Goal: Information Seeking & Learning: Learn about a topic

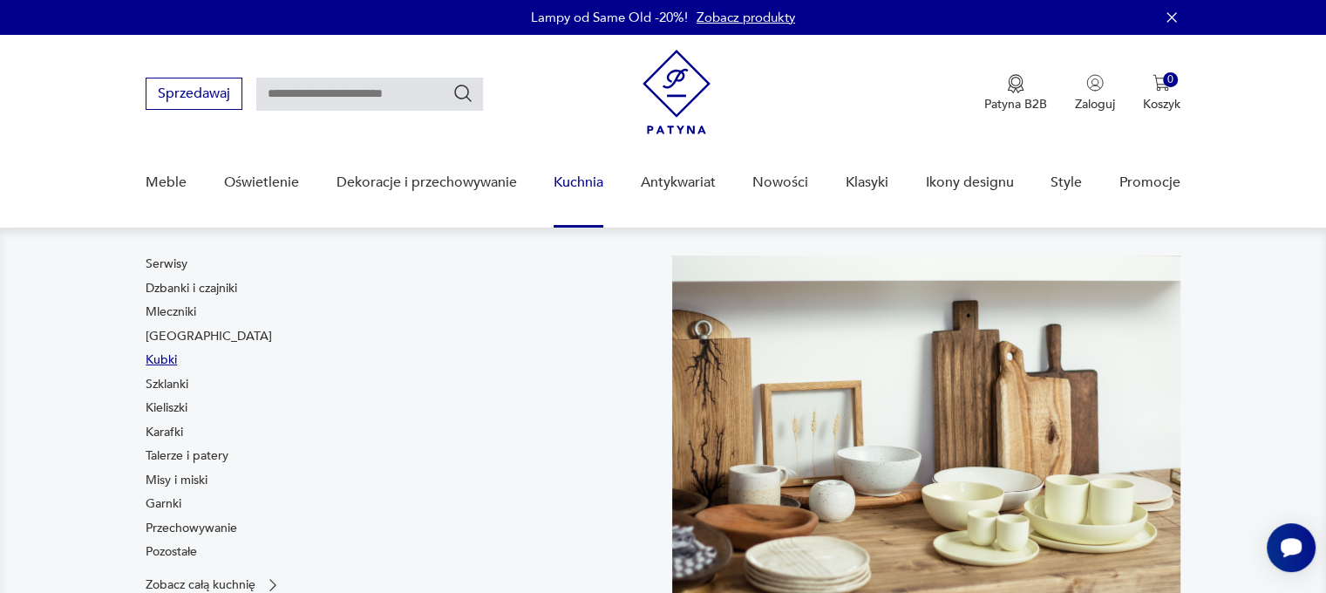
click at [161, 361] on link "Kubki" at bounding box center [161, 359] width 31 height 17
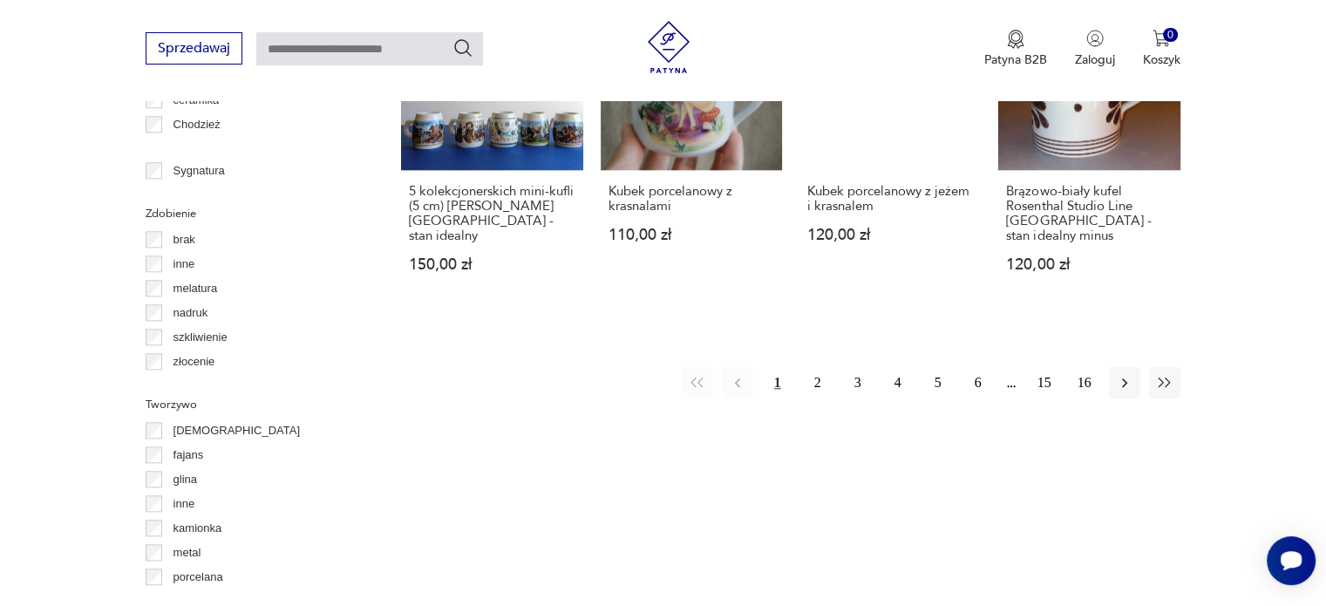
scroll to position [1855, 0]
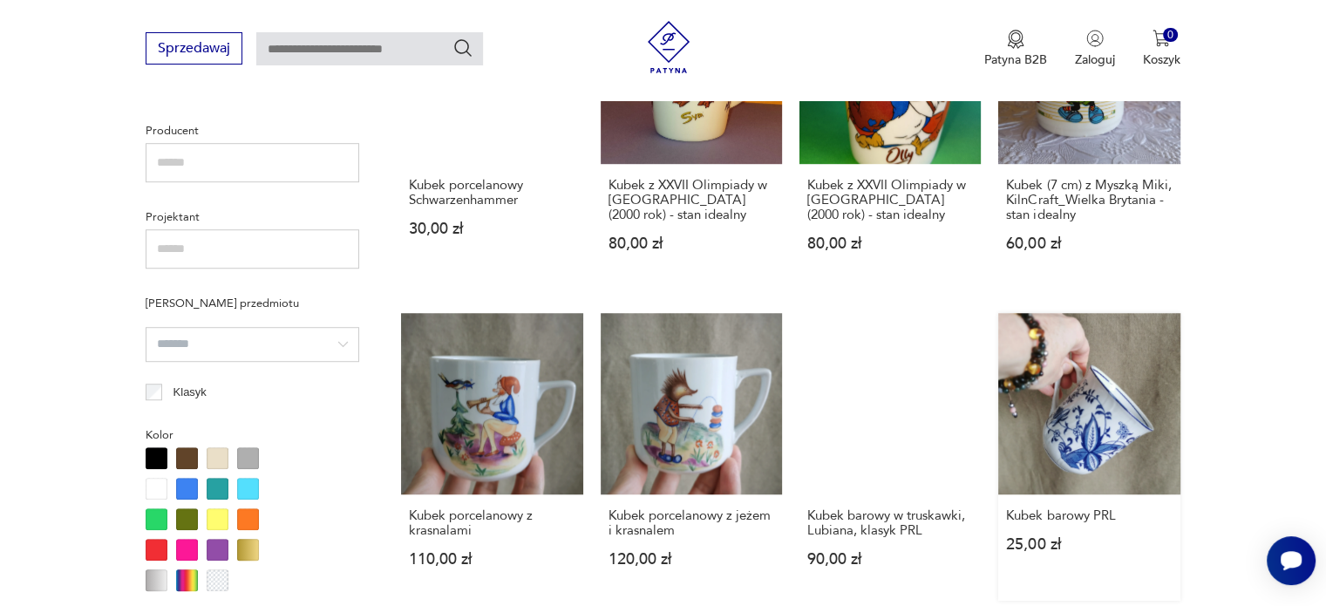
scroll to position [1159, 0]
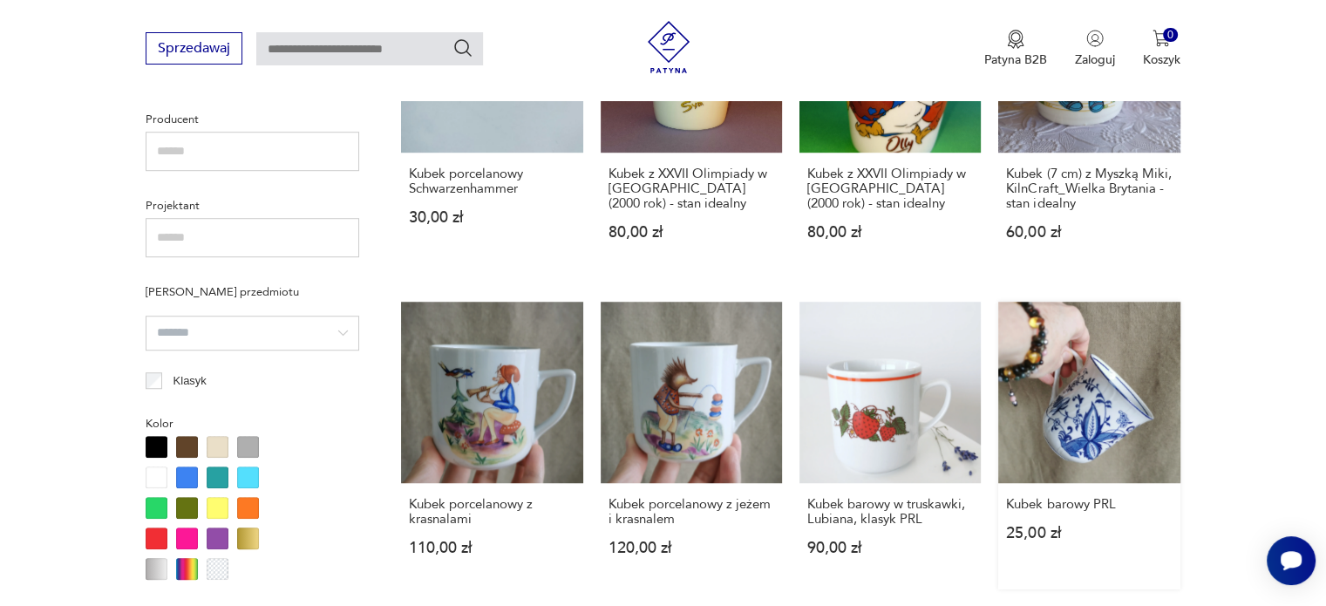
click at [1068, 394] on link "Kubek barowy PRL 25,00 zł" at bounding box center [1088, 446] width 181 height 288
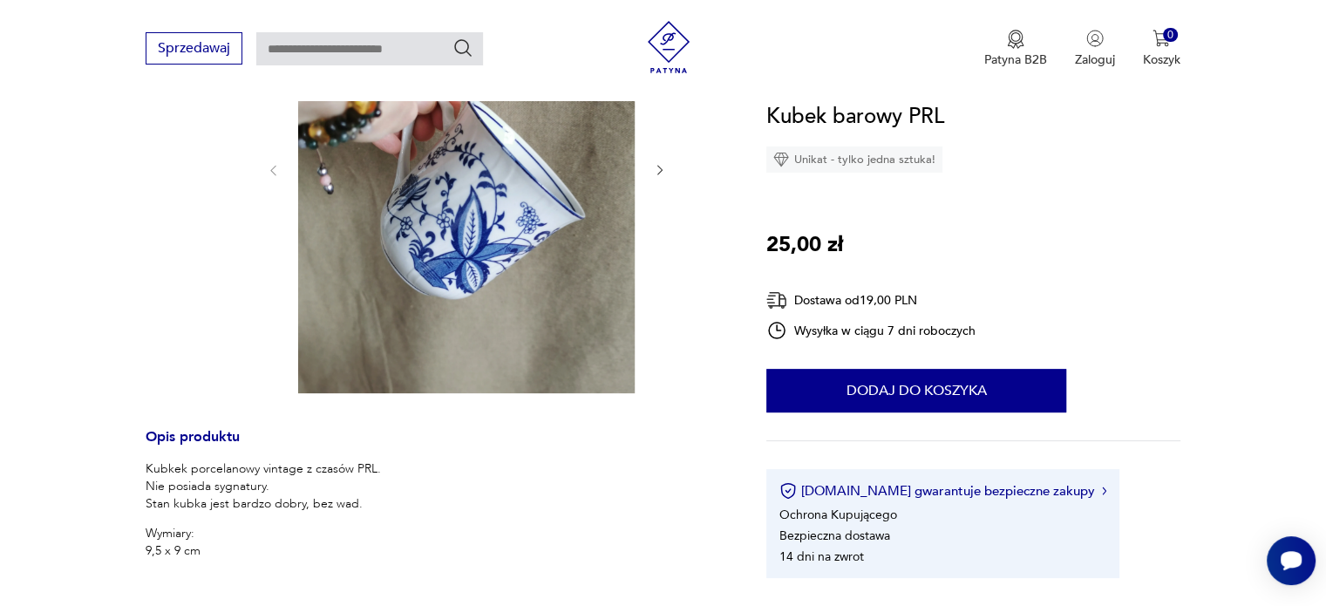
scroll to position [261, 0]
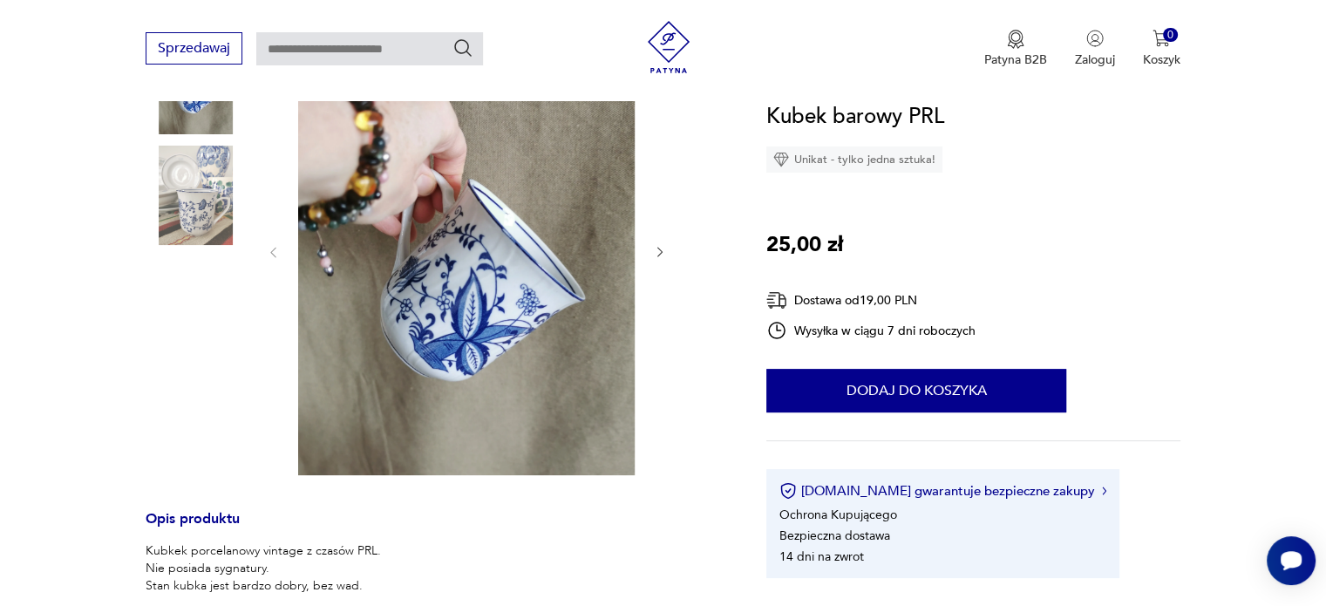
click at [464, 315] on img at bounding box center [466, 250] width 336 height 449
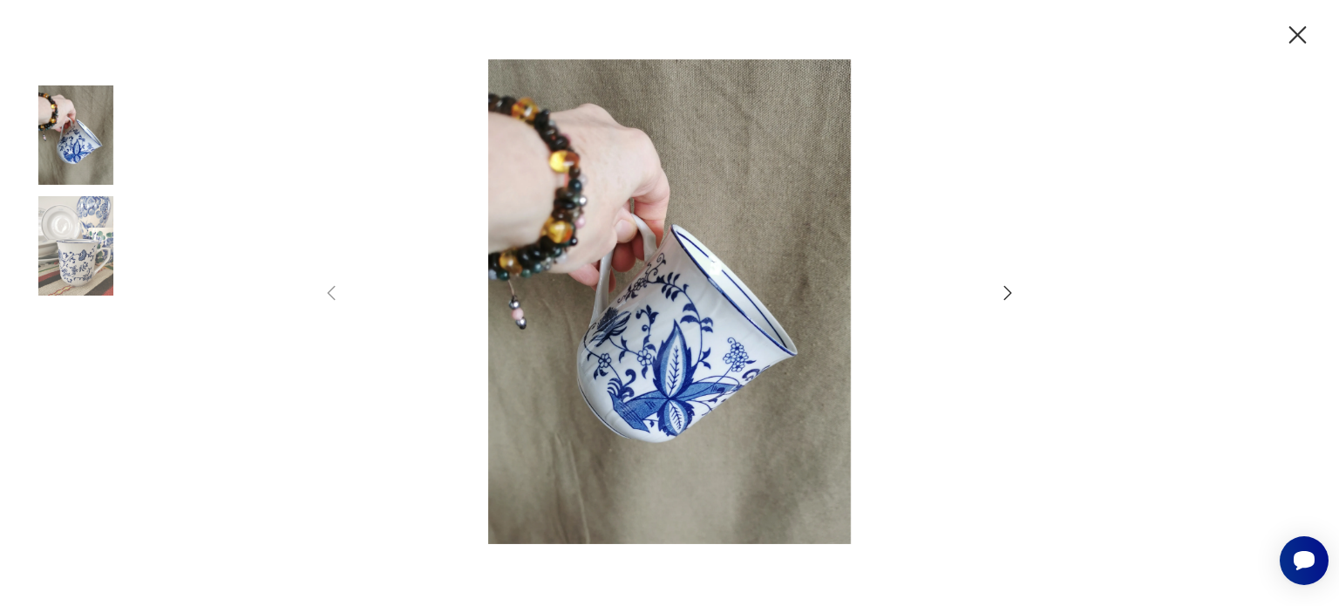
click at [1007, 290] on icon "button" at bounding box center [1007, 292] width 21 height 21
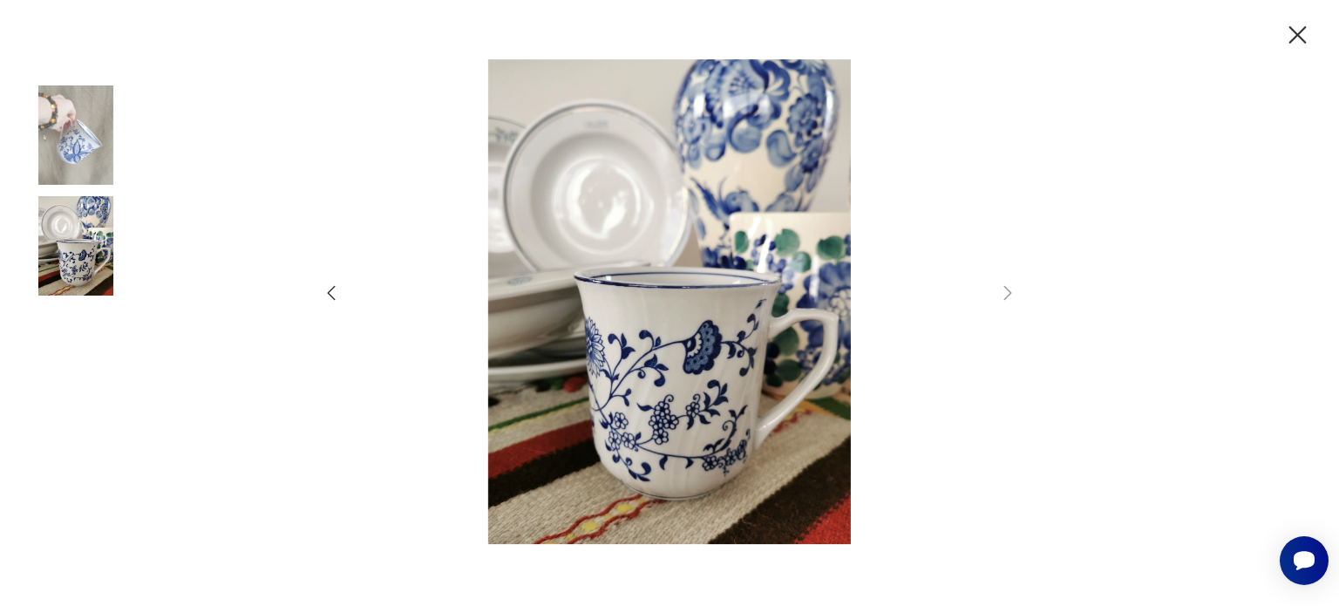
click at [1298, 34] on icon "button" at bounding box center [1297, 35] width 31 height 31
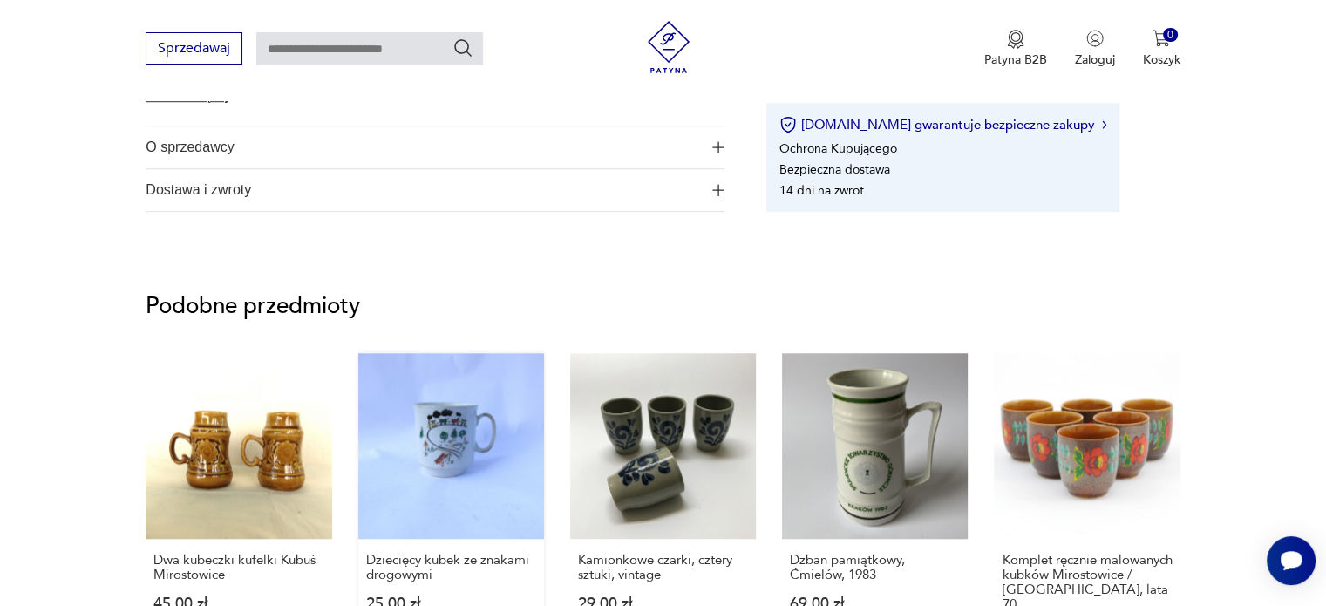
scroll to position [1220, 0]
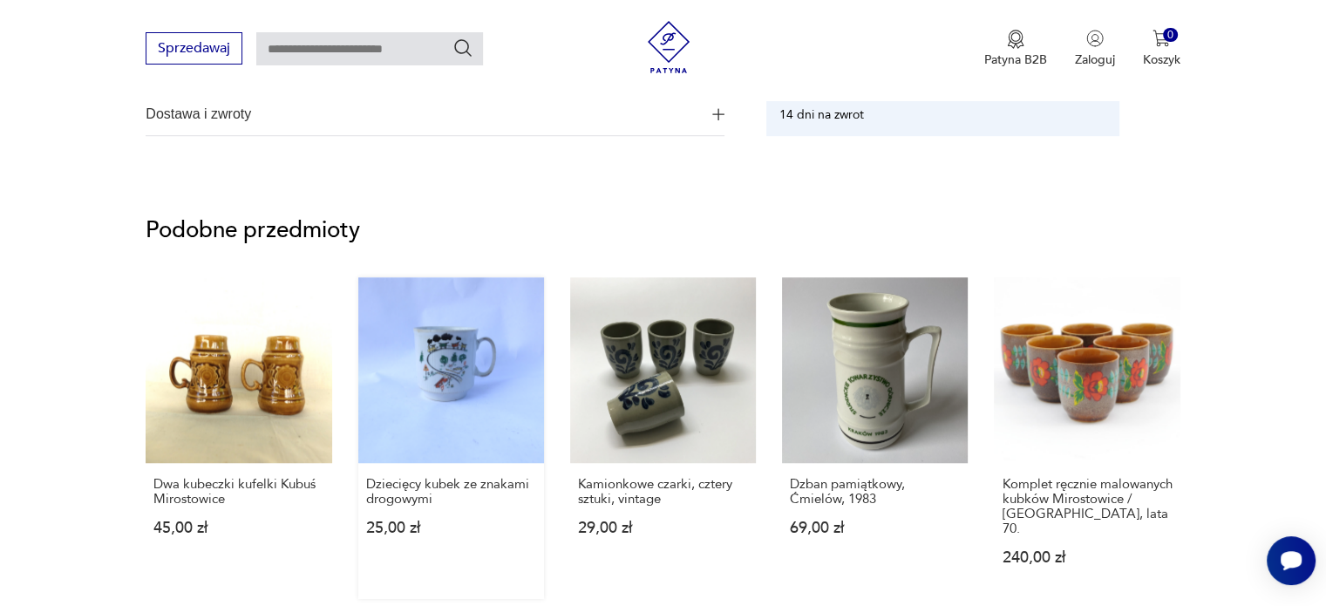
click at [449, 363] on link "Dziecięcy kubek ze znakami drogowymi 25,00 zł" at bounding box center [451, 438] width 186 height 322
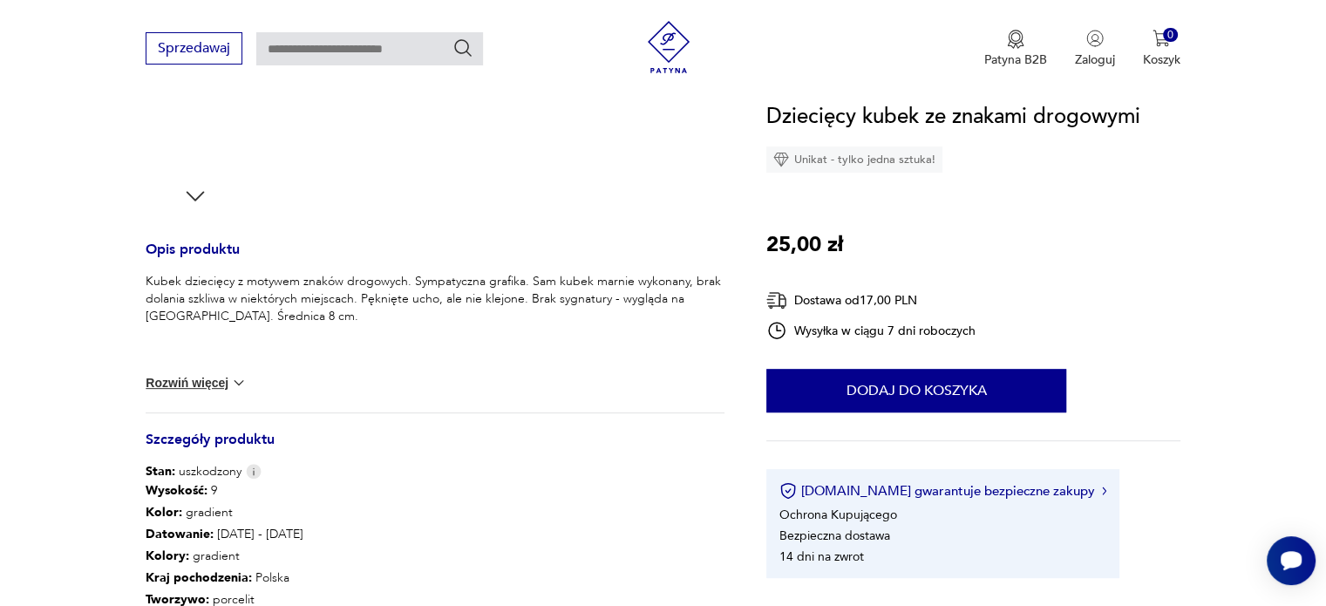
scroll to position [610, 0]
